Goal: Find specific page/section: Find specific page/section

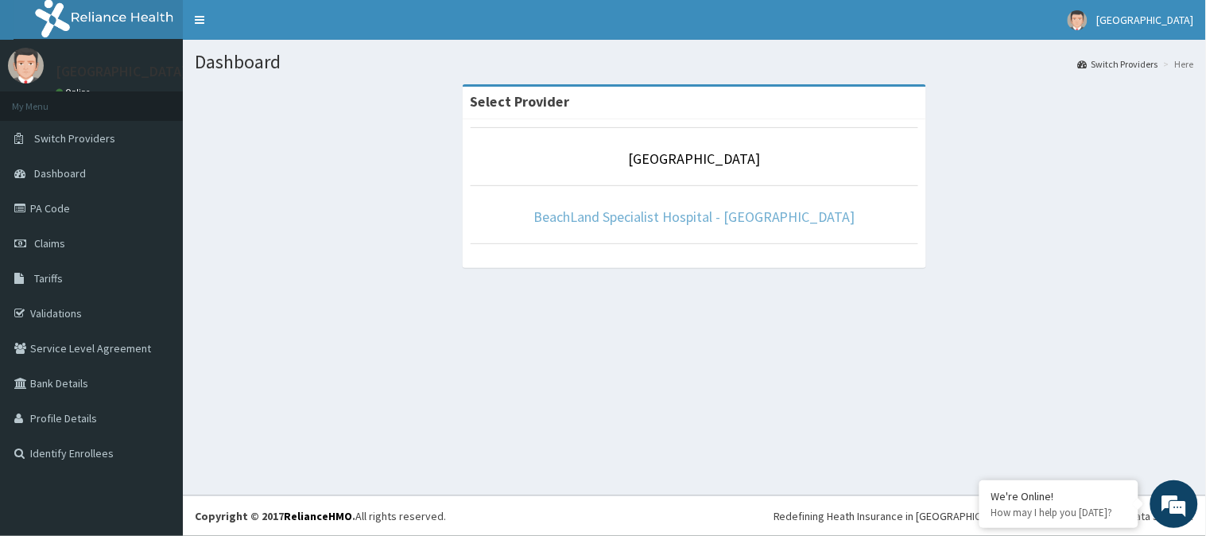
click at [704, 225] on link "BeachLand Specialist Hospital - [GEOGRAPHIC_DATA]" at bounding box center [695, 217] width 322 height 18
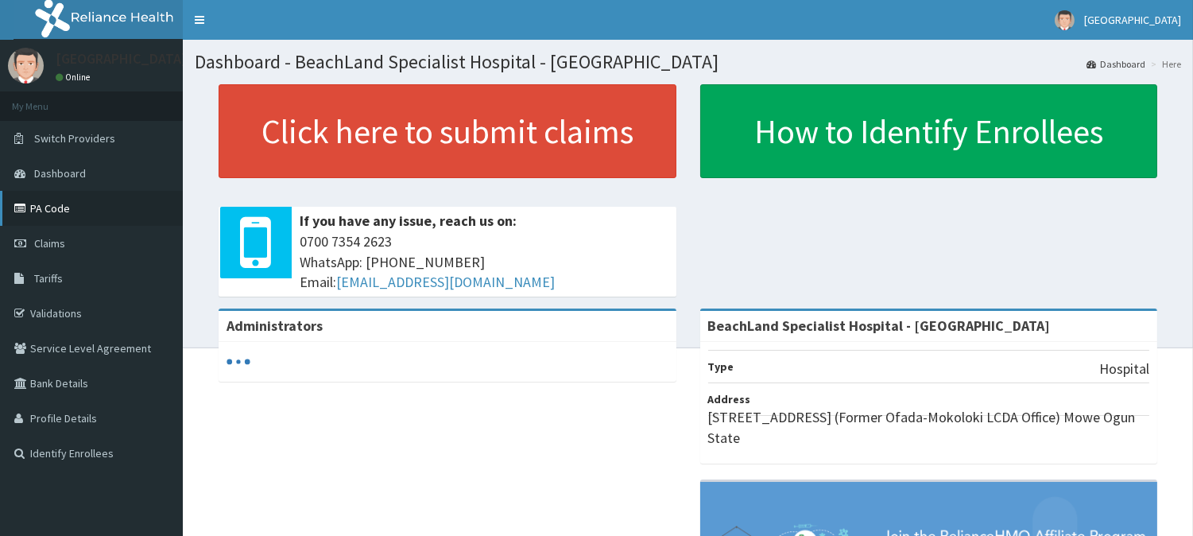
click at [74, 208] on link "PA Code" at bounding box center [91, 208] width 183 height 35
